Goal: Check status: Check status

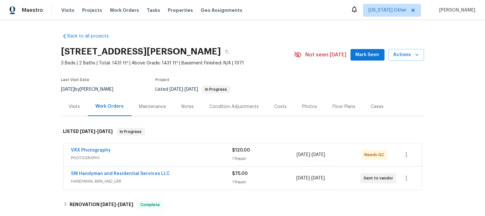
scroll to position [100, 0]
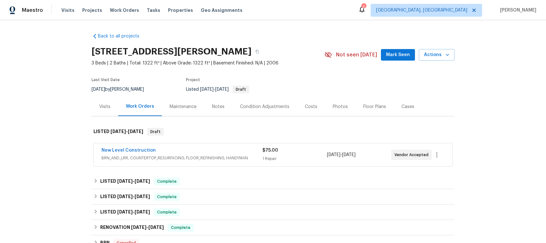
click at [231, 148] on div "New Level Construction" at bounding box center [181, 151] width 161 height 8
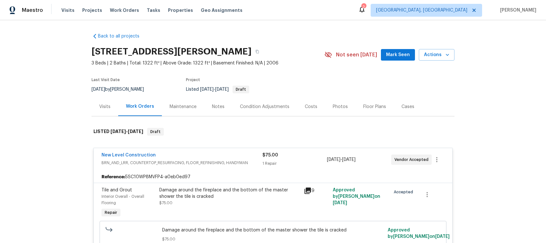
scroll to position [40, 0]
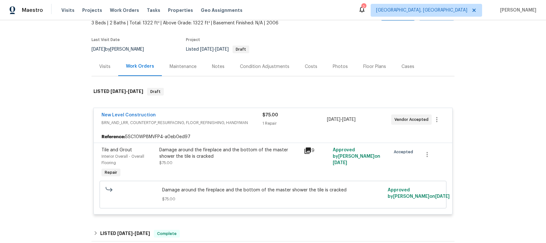
click at [305, 148] on icon at bounding box center [307, 151] width 6 height 6
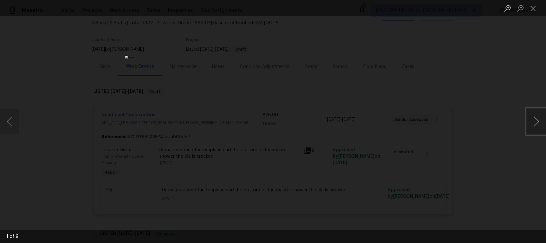
click at [537, 120] on button "Next image" at bounding box center [536, 122] width 19 height 26
click at [537, 121] on button "Next image" at bounding box center [536, 122] width 19 height 26
click at [540, 118] on button "Next image" at bounding box center [536, 122] width 19 height 26
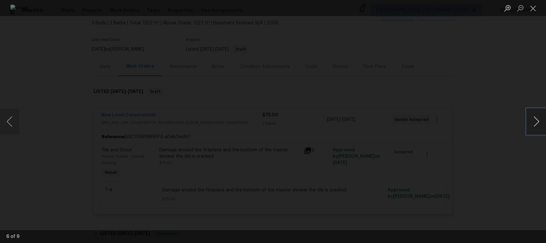
click at [540, 118] on button "Next image" at bounding box center [536, 122] width 19 height 26
click at [536, 123] on button "Next image" at bounding box center [536, 122] width 19 height 26
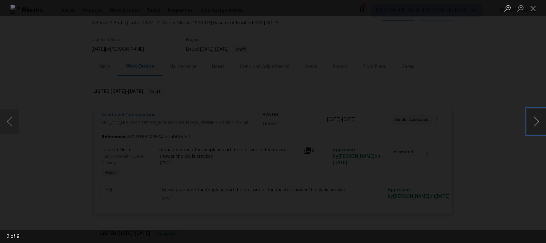
click at [536, 123] on button "Next image" at bounding box center [536, 122] width 19 height 26
click at [539, 121] on button "Next image" at bounding box center [536, 122] width 19 height 26
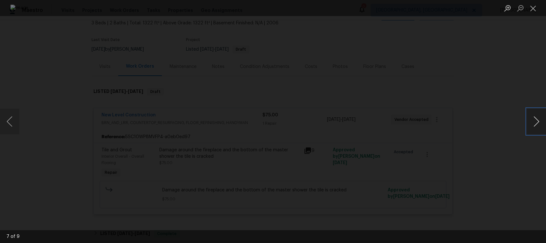
click at [539, 121] on button "Next image" at bounding box center [536, 122] width 19 height 26
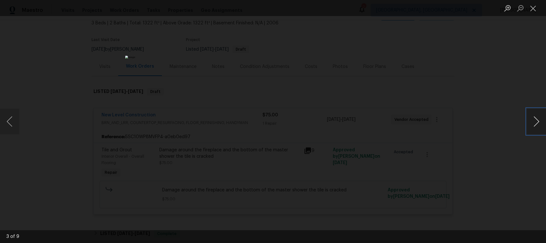
click at [539, 121] on button "Next image" at bounding box center [536, 122] width 19 height 26
click at [535, 119] on button "Next image" at bounding box center [536, 122] width 19 height 26
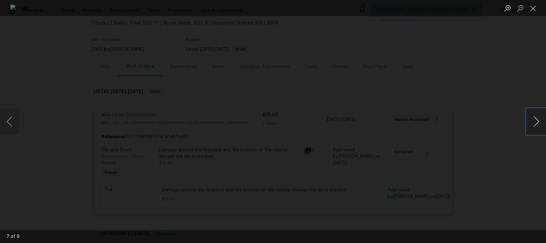
click at [535, 119] on button "Next image" at bounding box center [536, 122] width 19 height 26
click at [535, 117] on button "Next image" at bounding box center [536, 122] width 19 height 26
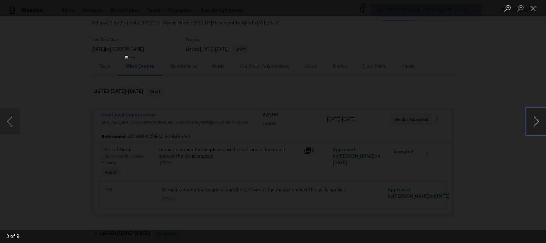
click at [535, 117] on button "Next image" at bounding box center [536, 122] width 19 height 26
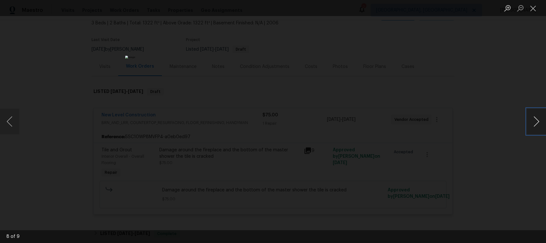
click at [536, 121] on button "Next image" at bounding box center [536, 122] width 19 height 26
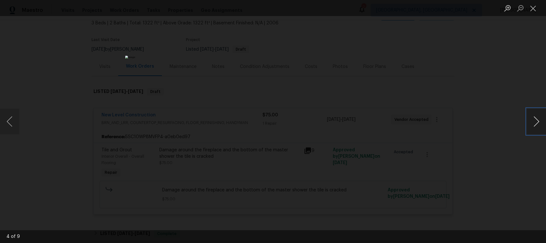
click at [537, 118] on button "Next image" at bounding box center [536, 122] width 19 height 26
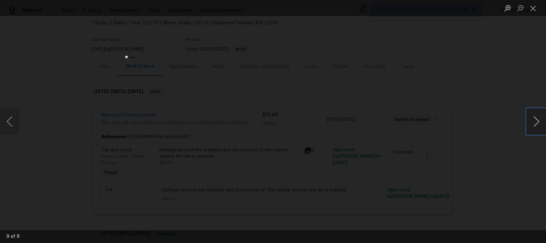
click at [537, 118] on button "Next image" at bounding box center [536, 122] width 19 height 26
click at [536, 118] on button "Next image" at bounding box center [536, 122] width 19 height 26
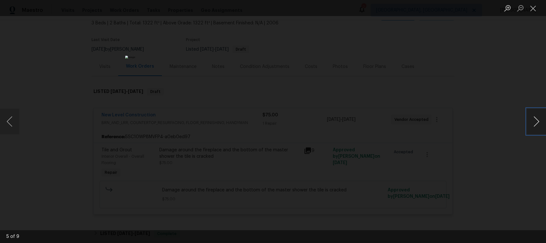
click at [536, 118] on button "Next image" at bounding box center [536, 122] width 19 height 26
click at [535, 118] on button "Next image" at bounding box center [536, 122] width 19 height 26
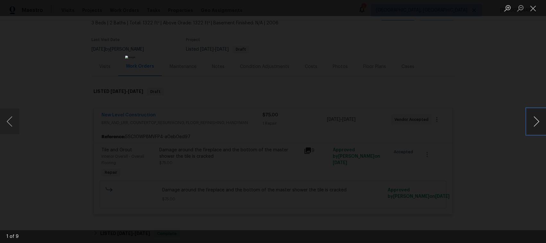
click at [535, 118] on button "Next image" at bounding box center [536, 122] width 19 height 26
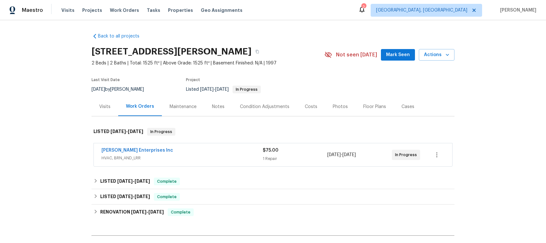
click at [193, 151] on div "[PERSON_NAME] Enterprises Inc" at bounding box center [181, 151] width 161 height 8
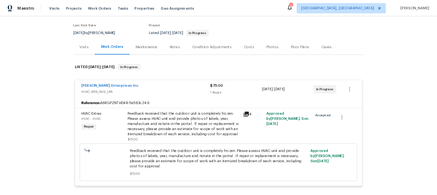
scroll to position [80, 0]
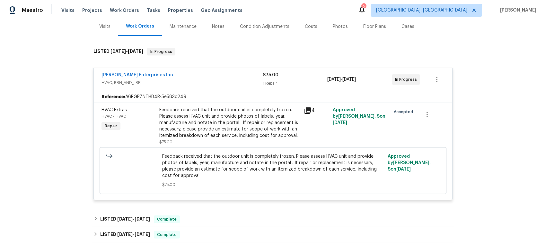
click at [306, 110] on icon at bounding box center [307, 111] width 6 height 6
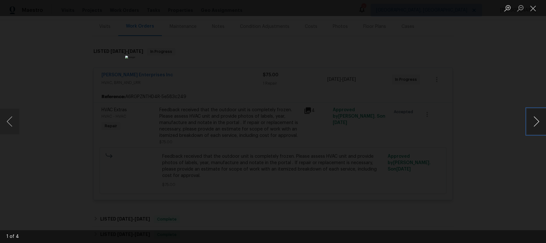
click at [540, 120] on button "Next image" at bounding box center [536, 122] width 19 height 26
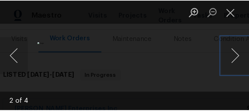
scroll to position [81, 0]
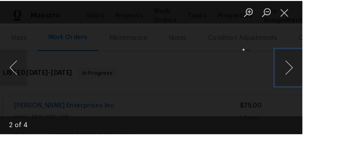
scroll to position [80, 0]
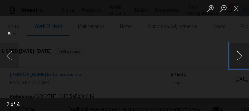
click at [239, 52] on button "Next image" at bounding box center [239, 56] width 19 height 26
click at [242, 55] on button "Next image" at bounding box center [239, 56] width 19 height 26
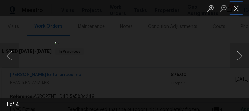
click at [238, 8] on button "Close lightbox" at bounding box center [236, 8] width 13 height 11
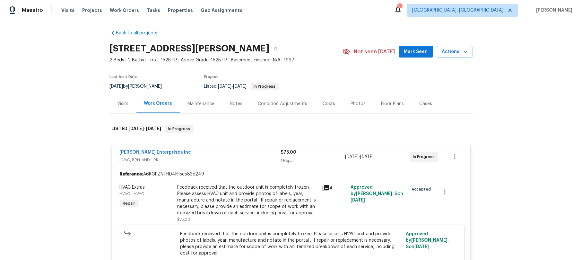
scroll to position [0, 0]
